Goal: Information Seeking & Learning: Find specific fact

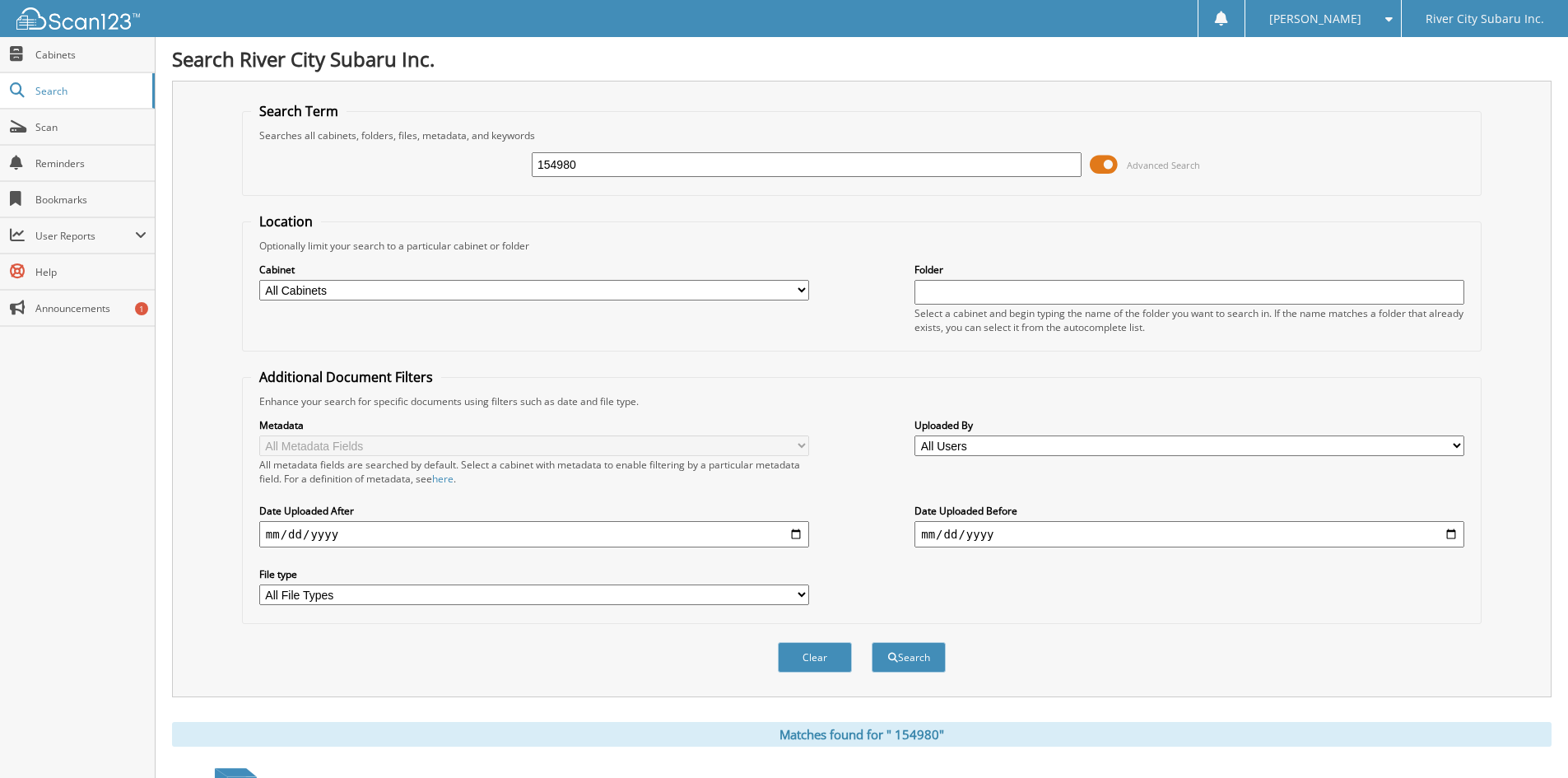
drag, startPoint x: 616, startPoint y: 157, endPoint x: 218, endPoint y: 168, distance: 398.2
click at [218, 168] on div "Search Term Searches all cabinets, folders, files, metadata, and keywords 15498…" at bounding box center [861, 389] width 1379 height 616
paste input "6398"
type input "156398"
click at [871, 642] on button "Search" at bounding box center [908, 657] width 74 height 31
